Goal: Task Accomplishment & Management: Manage account settings

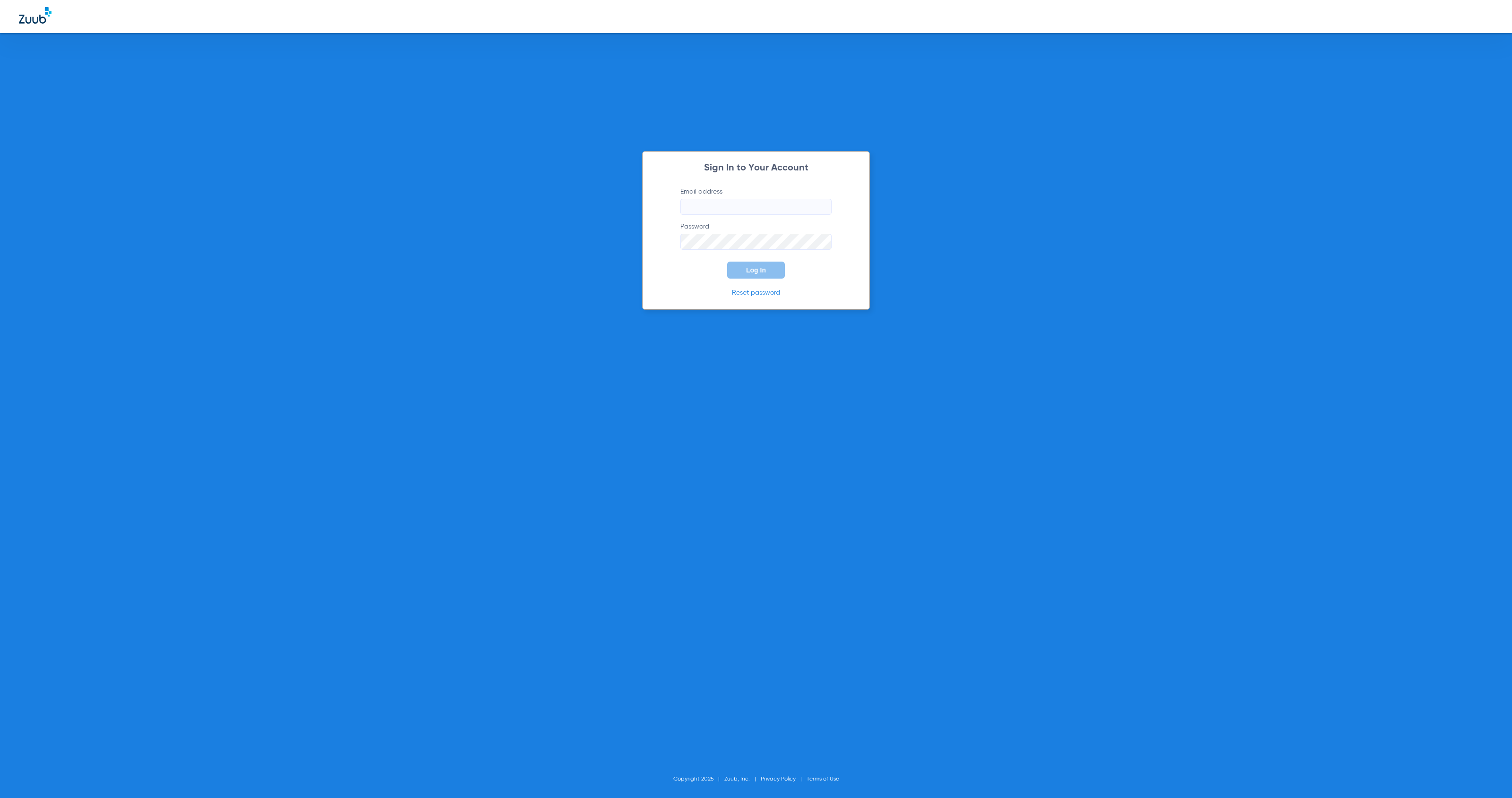
type input "[EMAIL_ADDRESS][DOMAIN_NAME]"
click at [760, 273] on button "Log In" at bounding box center [756, 270] width 58 height 17
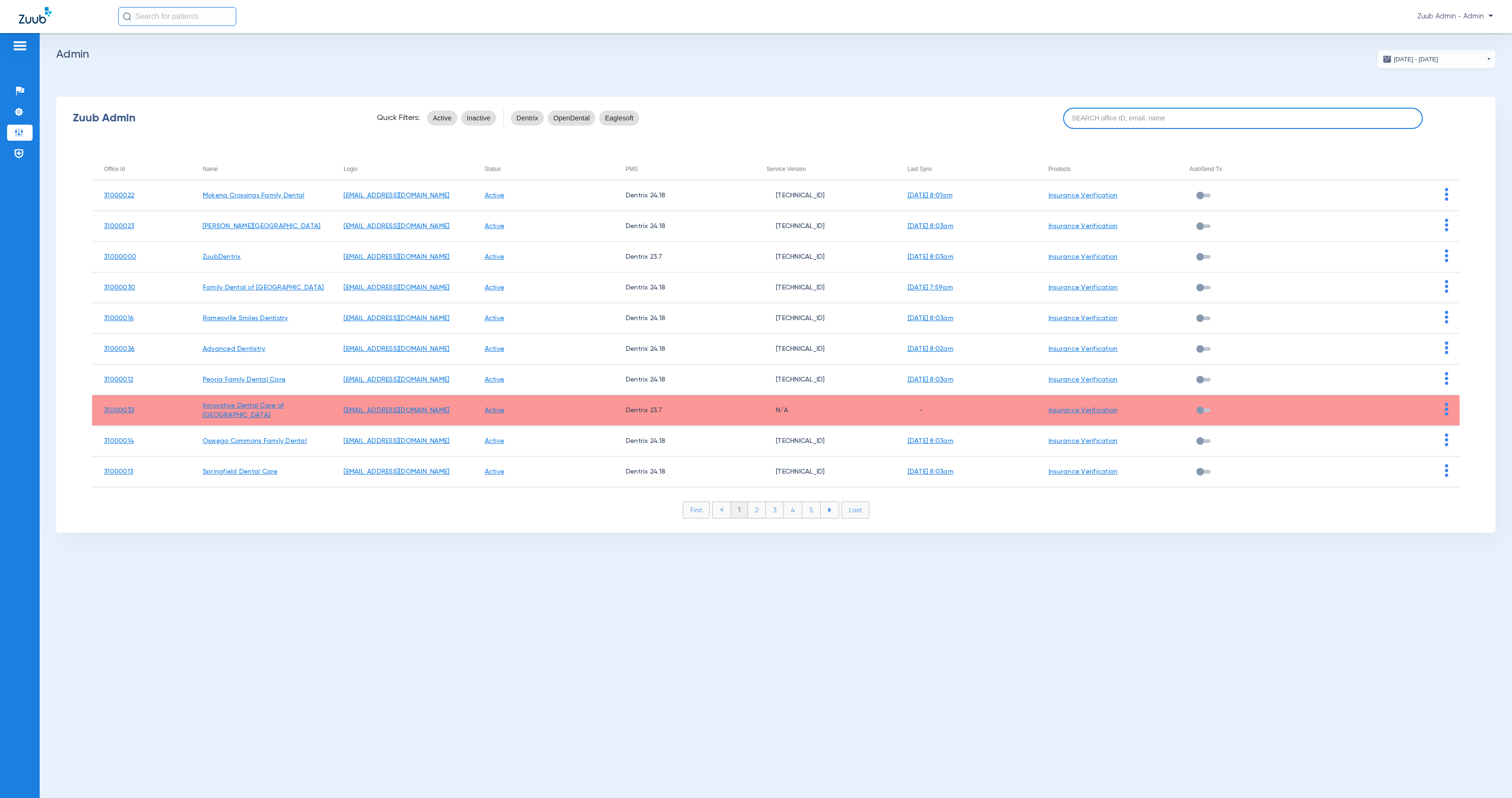
click at [1111, 124] on input at bounding box center [1243, 119] width 360 height 21
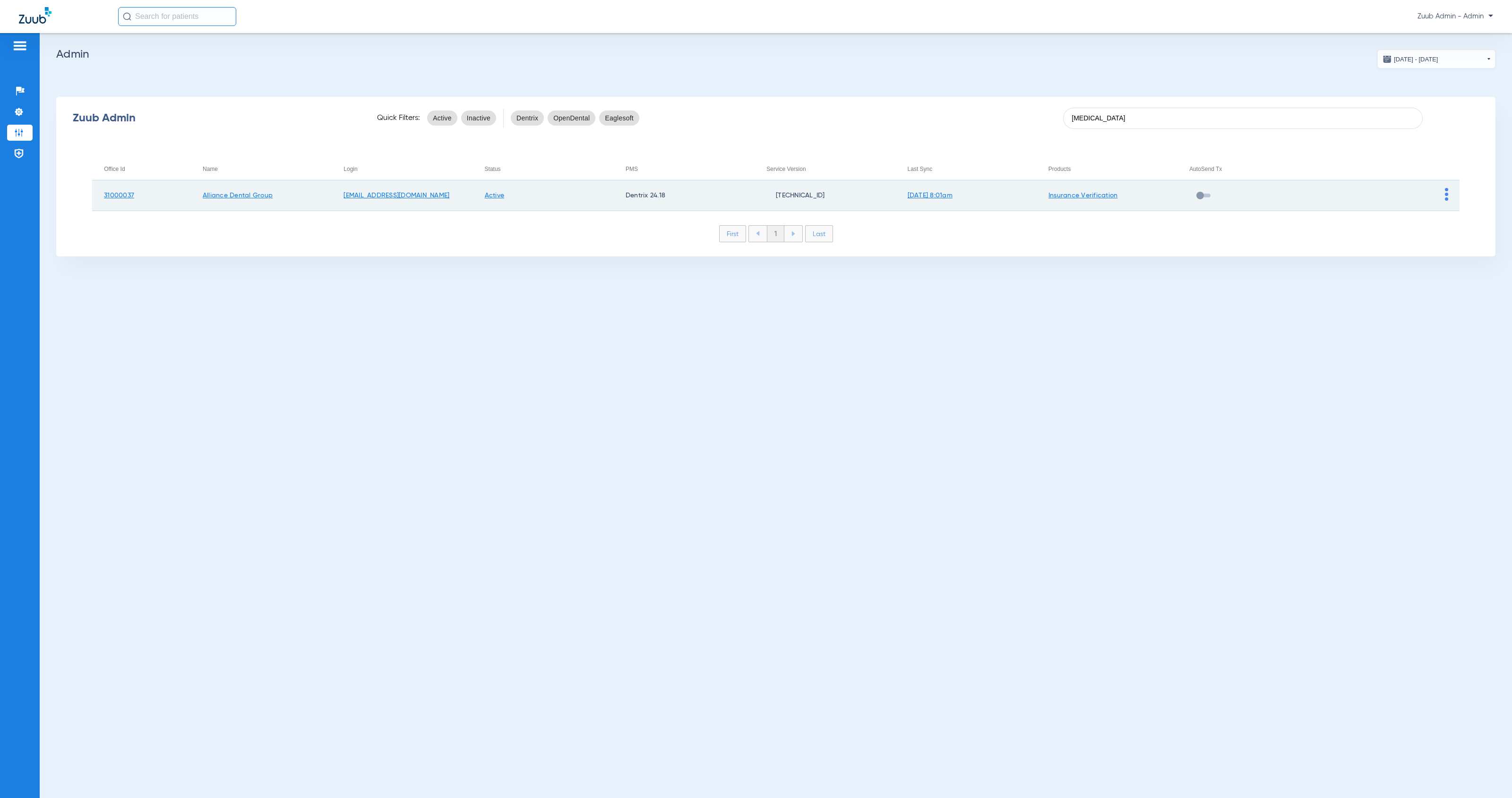
type input "[MEDICAL_DATA]"
click at [1447, 198] on img at bounding box center [1447, 194] width 4 height 13
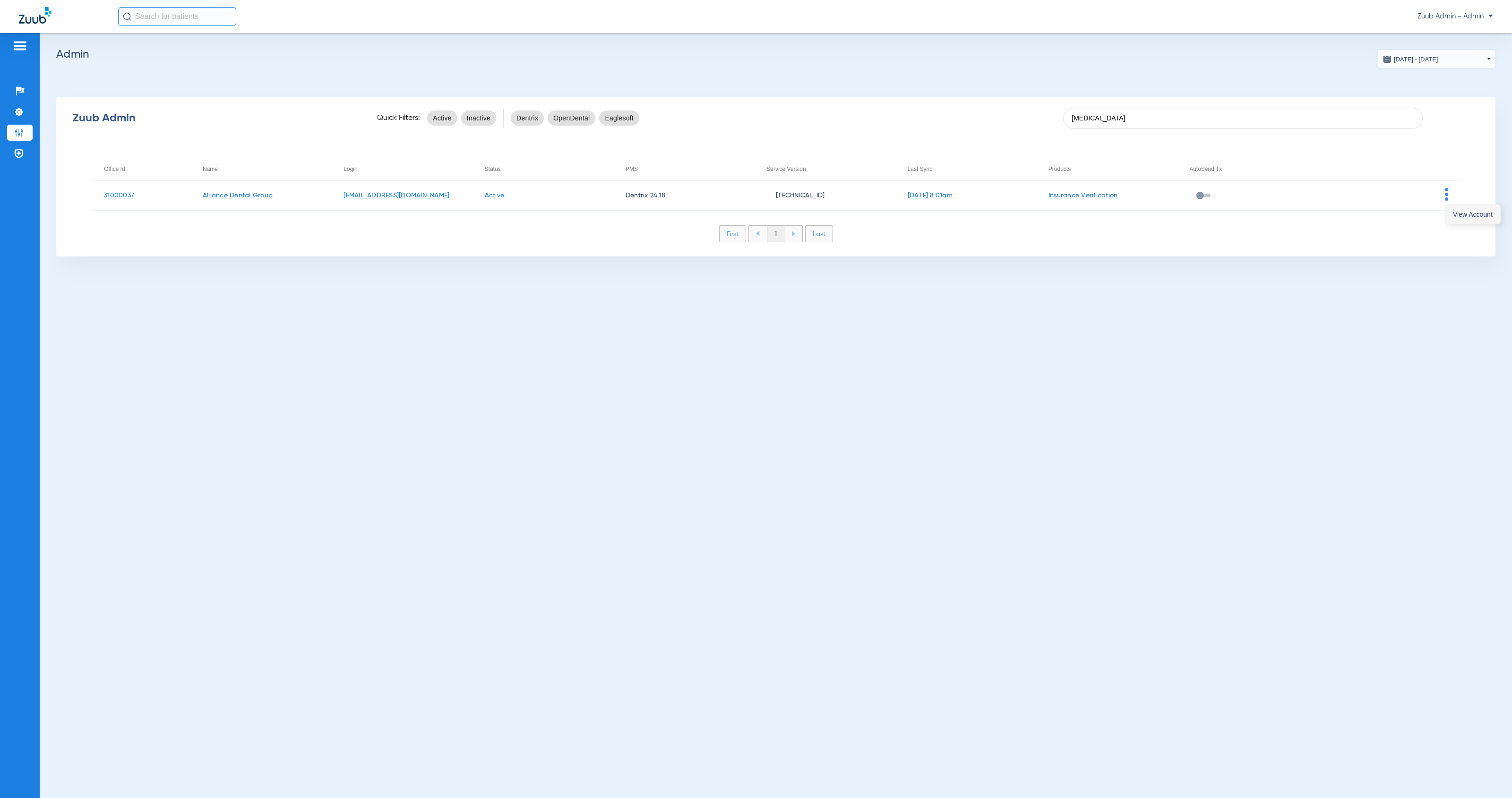
click at [1457, 213] on span "View Account" at bounding box center [1473, 214] width 40 height 6
click at [20, 161] on img at bounding box center [19, 166] width 9 height 9
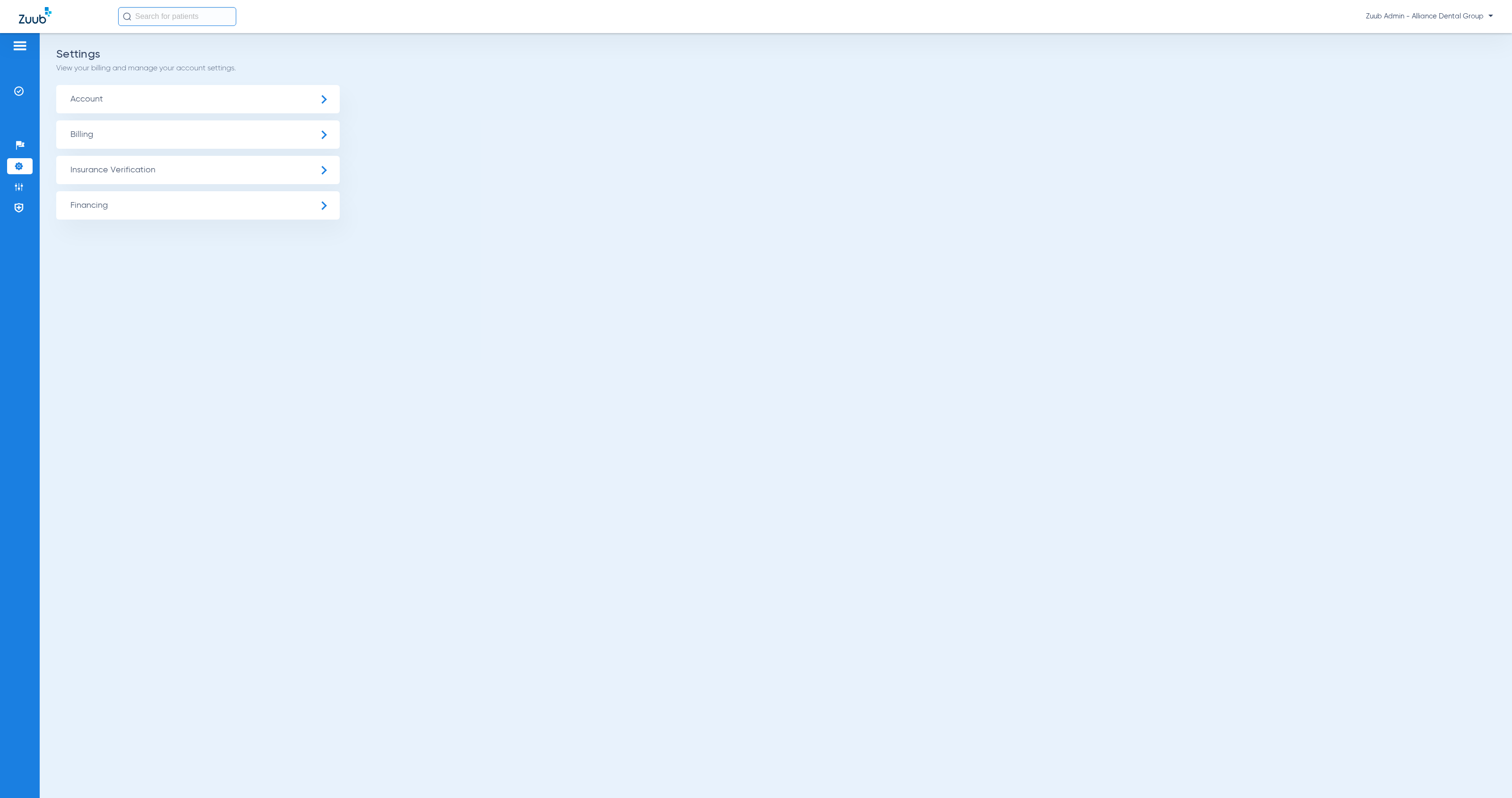
click at [212, 171] on span "Insurance Verification" at bounding box center [198, 170] width 284 height 28
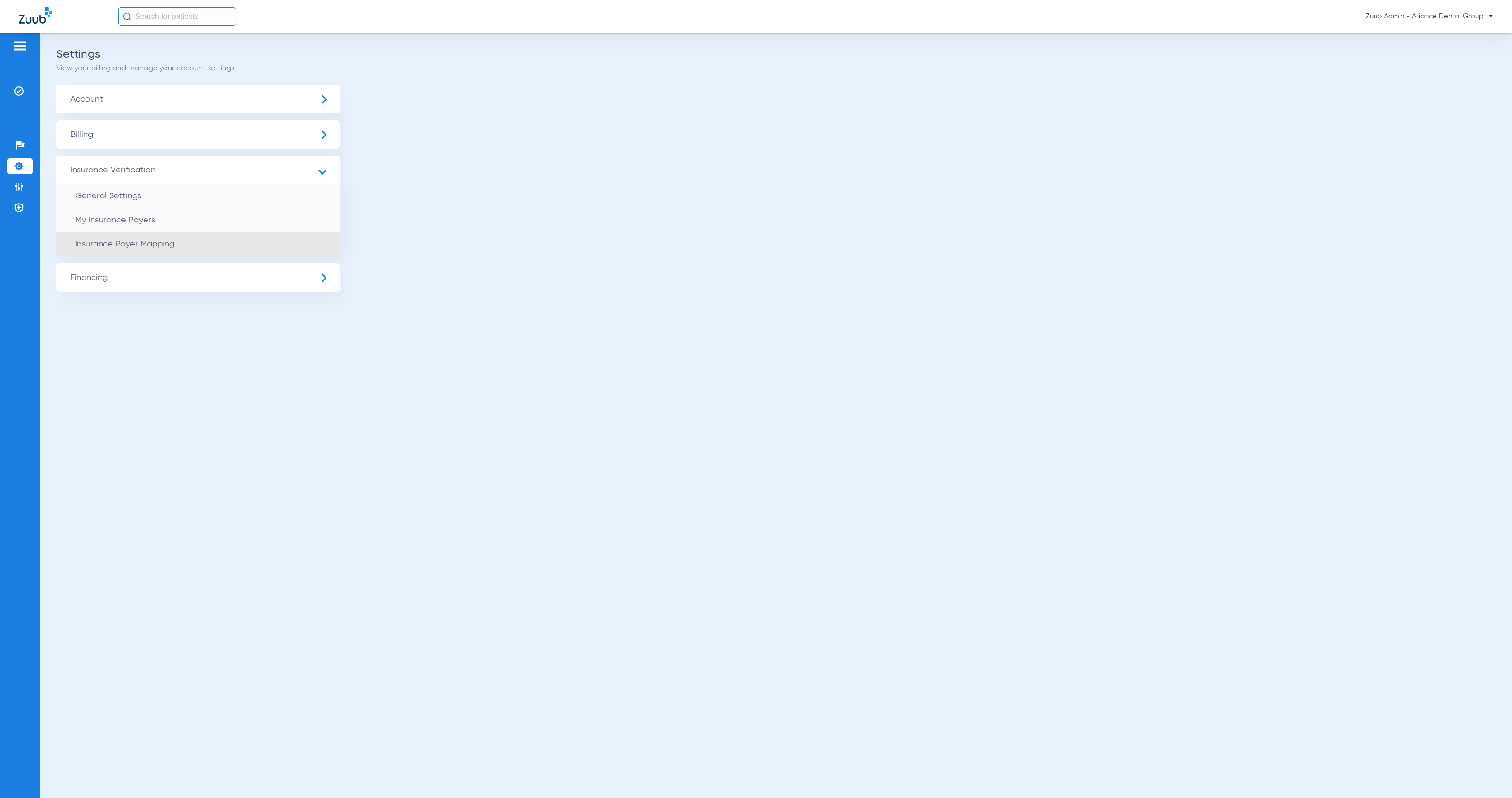
click at [230, 246] on li "Insurance Payer Mapping" at bounding box center [198, 244] width 284 height 24
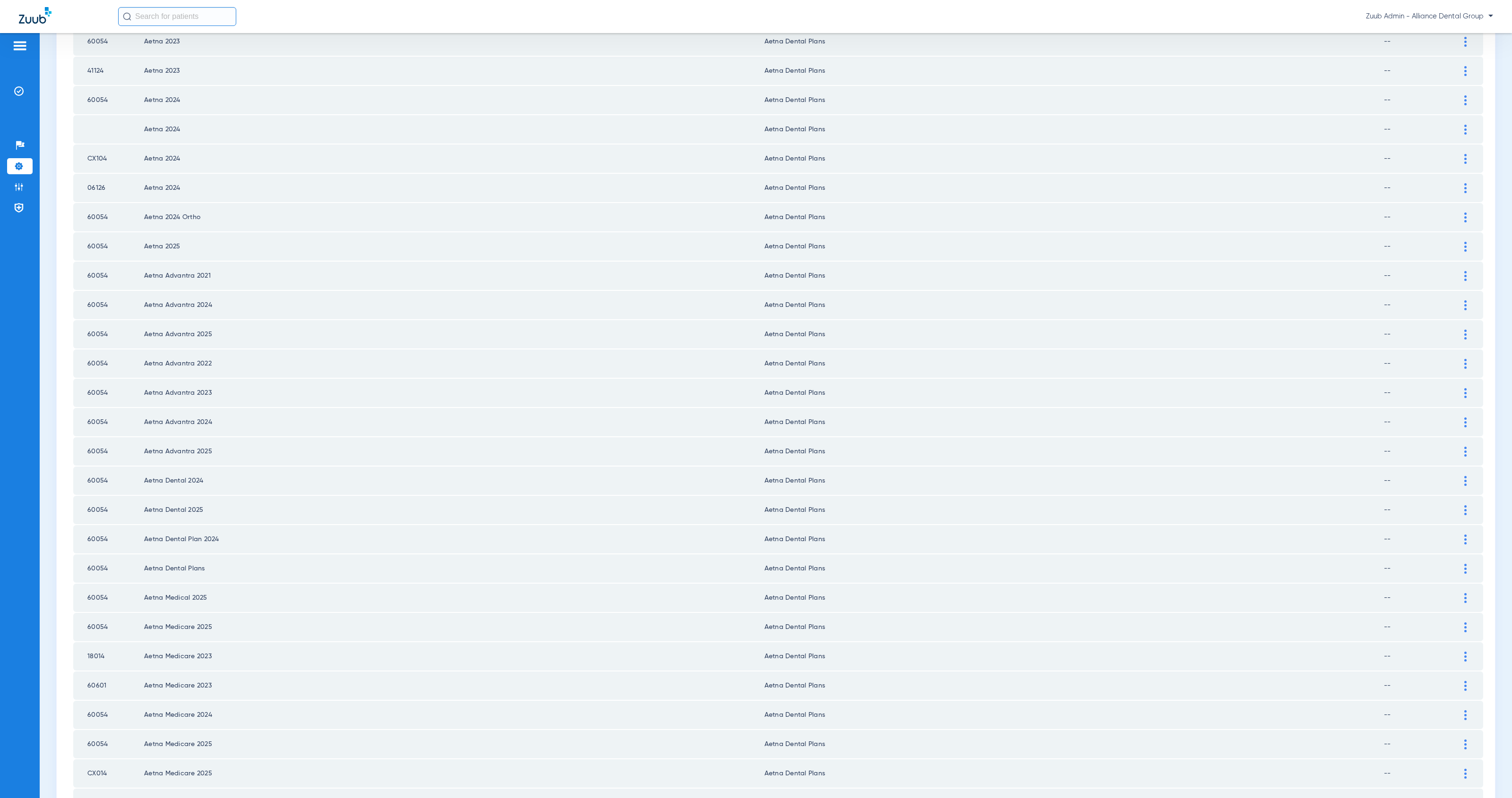
scroll to position [861, 0]
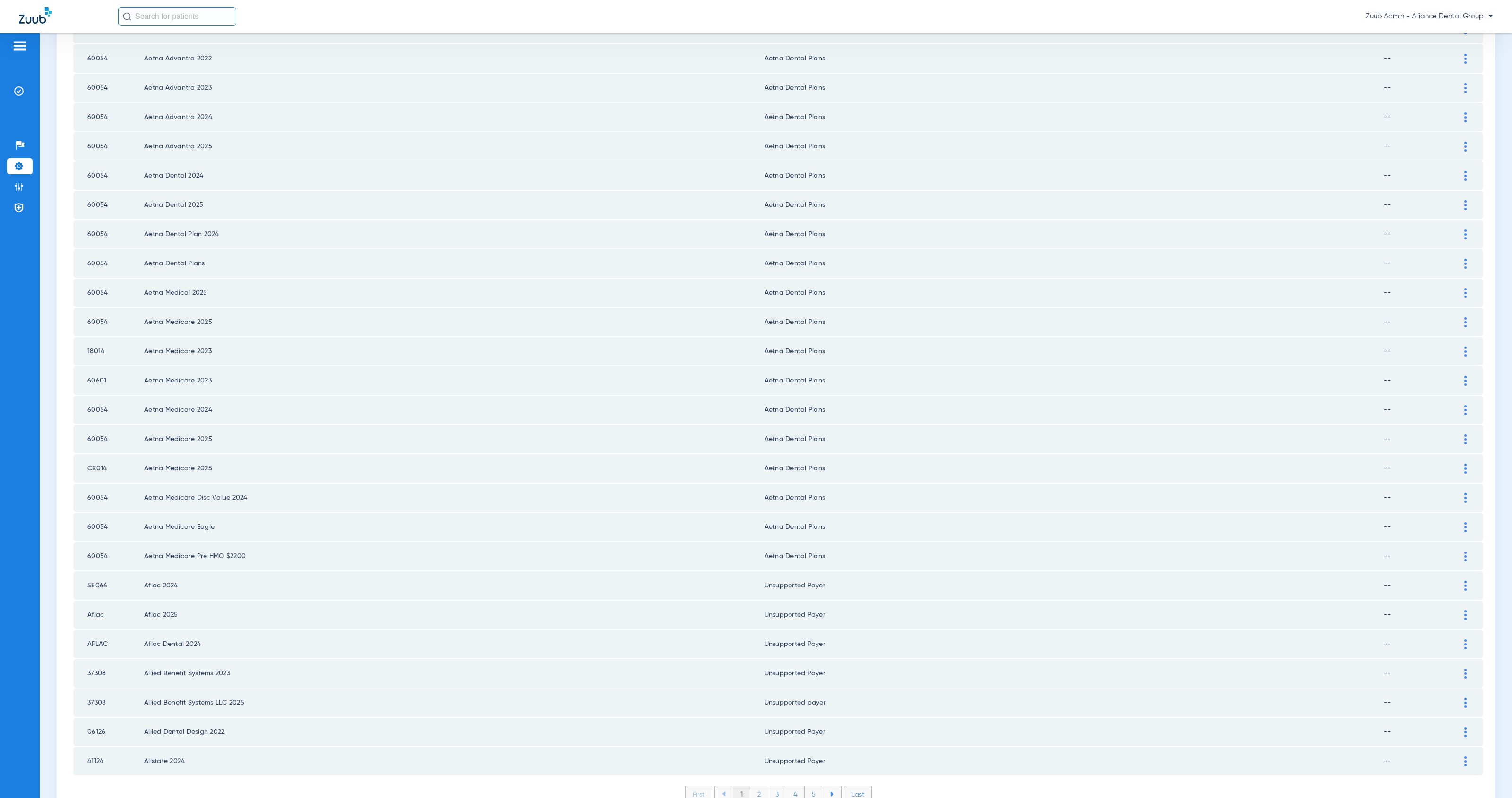
click at [857, 786] on li "Last" at bounding box center [858, 794] width 28 height 17
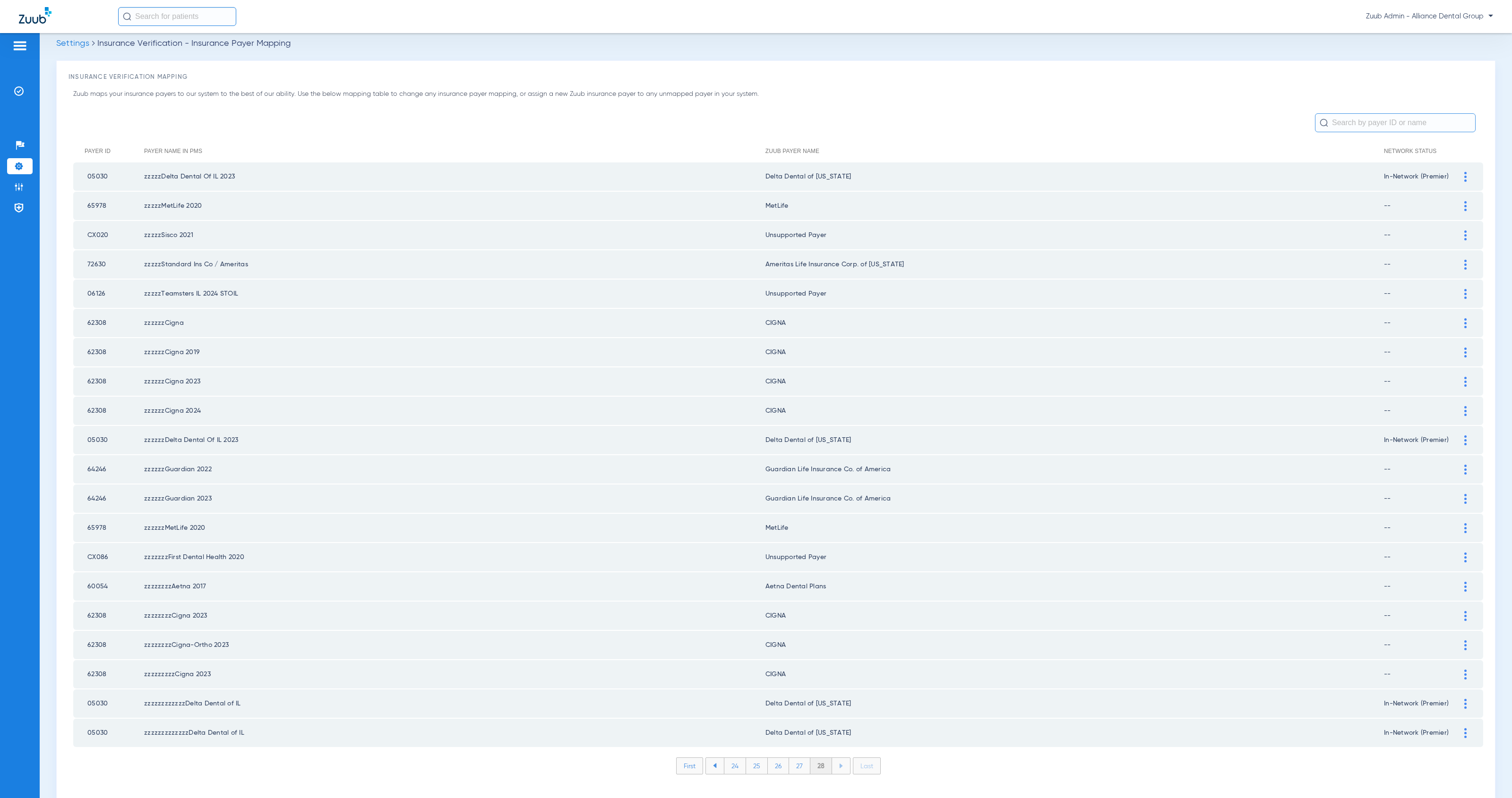
click at [798, 758] on li "27" at bounding box center [799, 766] width 21 height 16
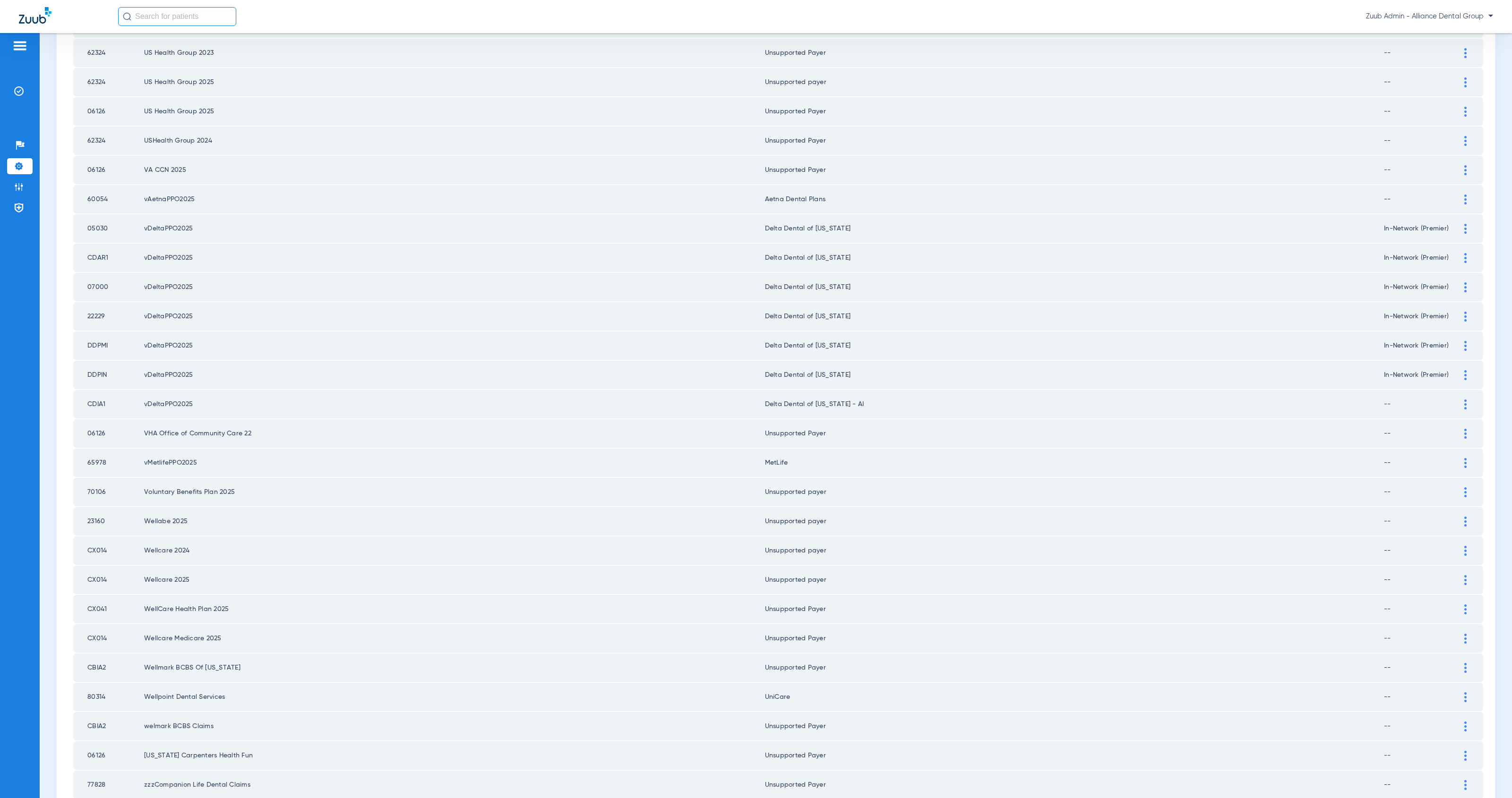
scroll to position [275, 0]
click at [1464, 435] on img at bounding box center [1466, 439] width 2 height 10
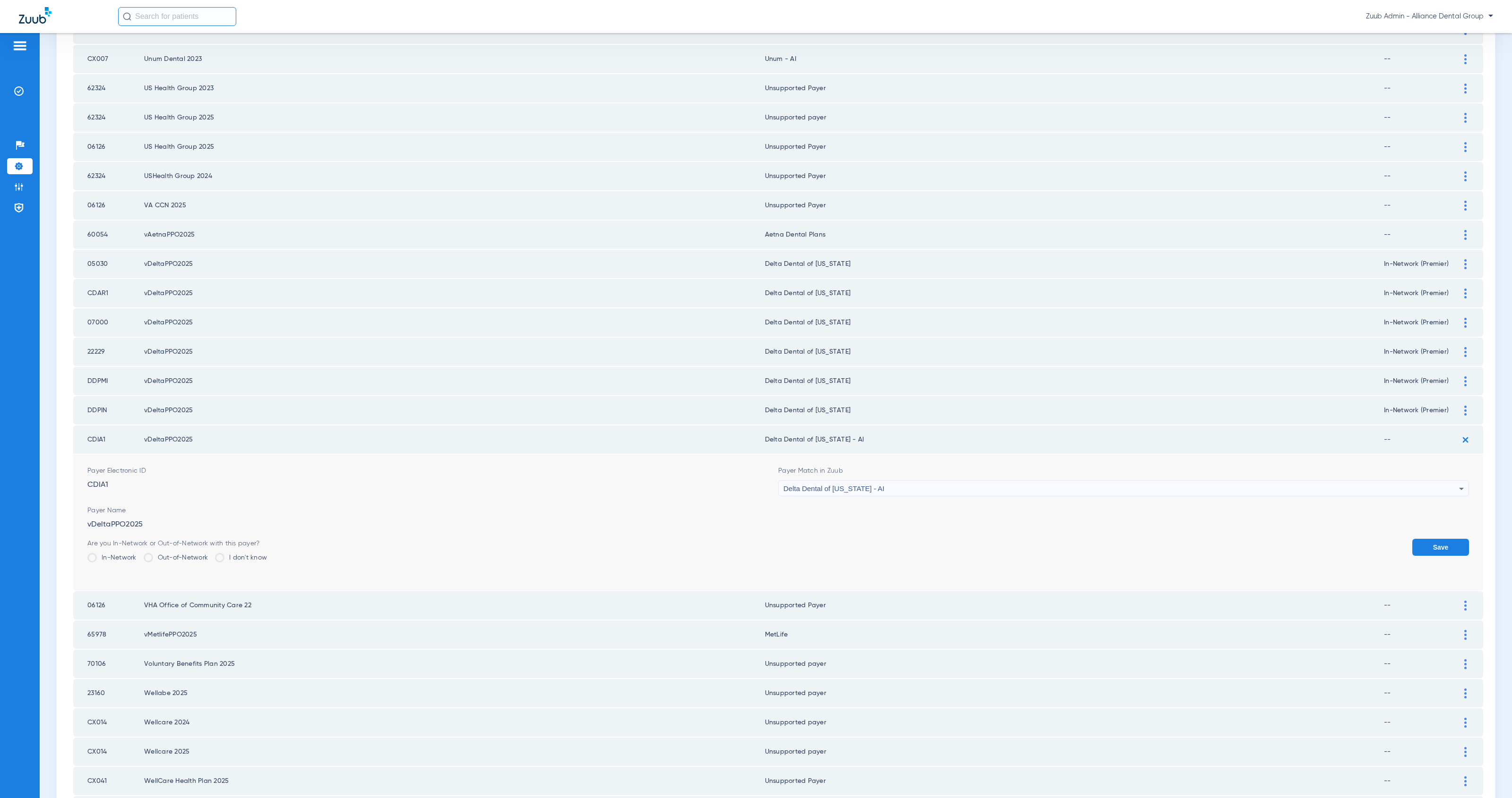
click at [909, 481] on div "Delta Dental of [US_STATE] - AI" at bounding box center [1121, 488] width 676 height 16
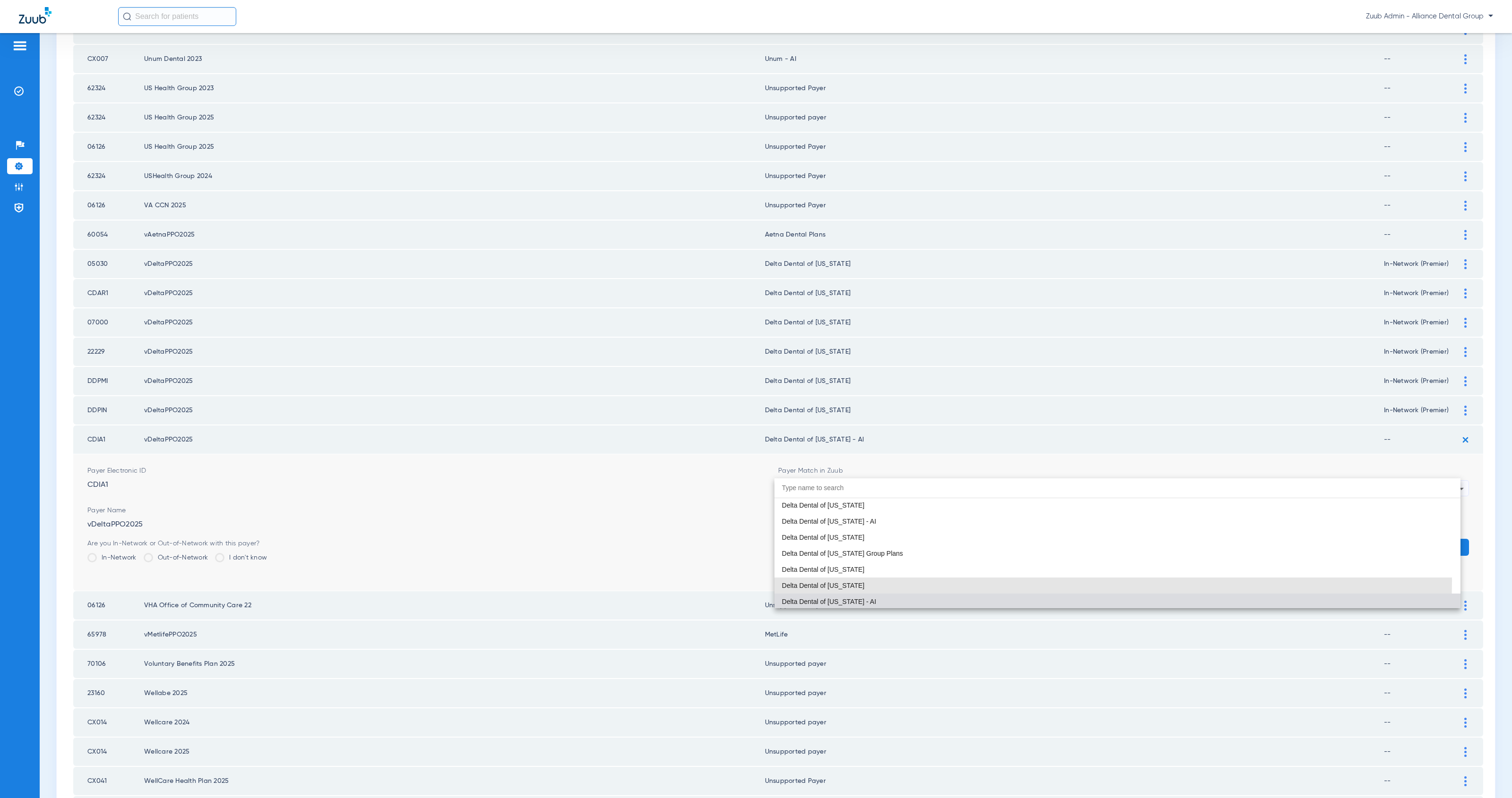
click at [899, 580] on mat-option "Delta Dental of [US_STATE]" at bounding box center [1117, 586] width 686 height 16
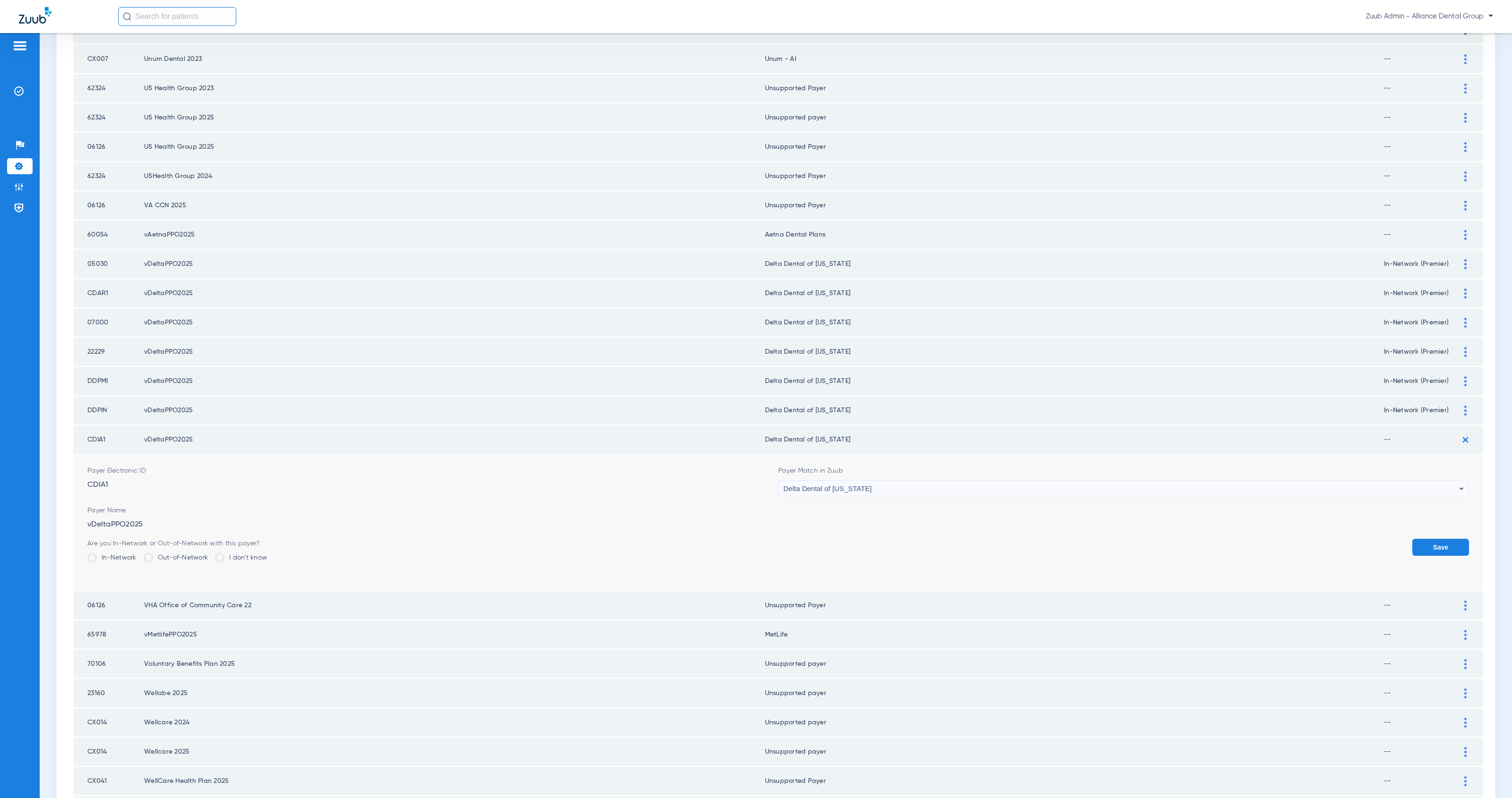
click at [108, 553] on label "In-Network" at bounding box center [112, 558] width 49 height 9
click at [139, 554] on input "In-Network" at bounding box center [139, 554] width 0 height 0
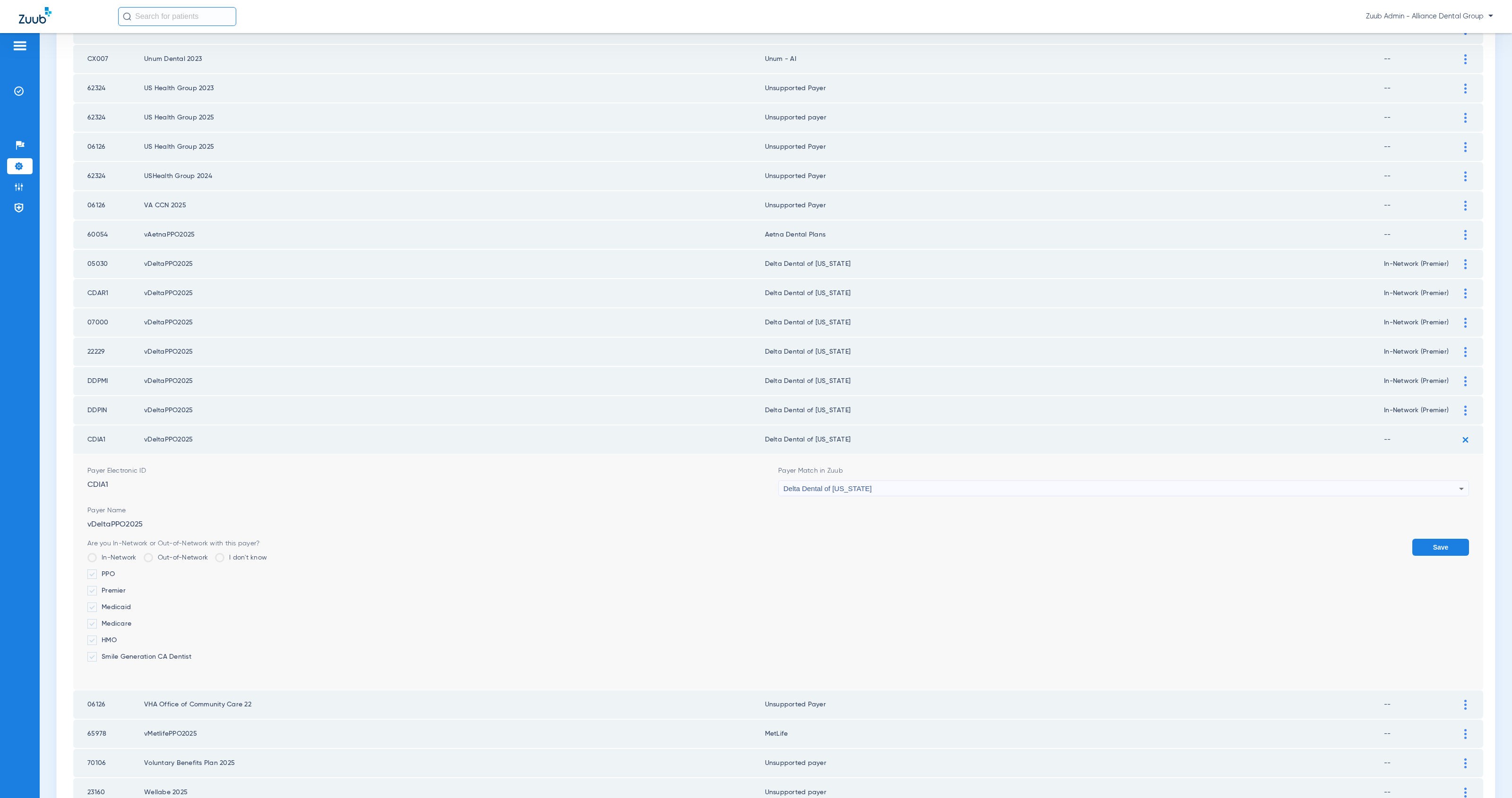
click at [115, 586] on label "Premier" at bounding box center [177, 591] width 180 height 9
click at [127, 587] on input "Premier" at bounding box center [127, 587] width 0 height 0
click at [1414, 539] on button "Save" at bounding box center [1440, 547] width 57 height 17
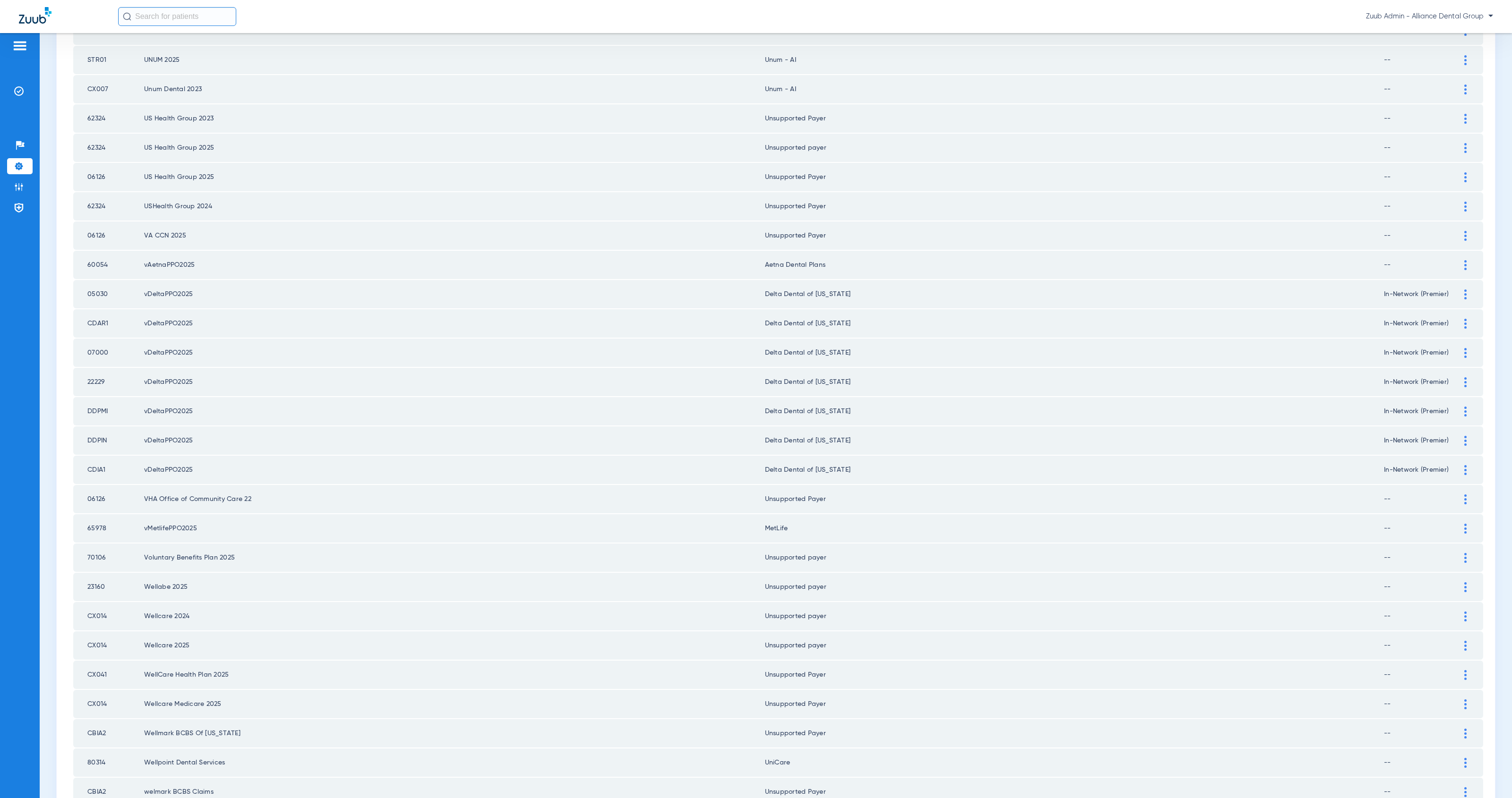
scroll to position [242, 0]
